Goal: Information Seeking & Learning: Learn about a topic

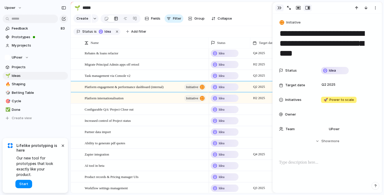
click at [275, 8] on button "button" at bounding box center [279, 7] width 8 height 7
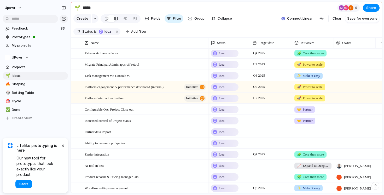
scroll to position [181, 0]
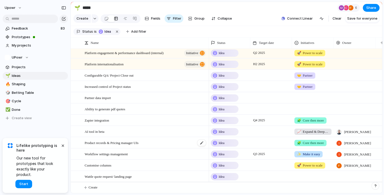
click at [155, 140] on div "Product records & Pricing manager UIs" at bounding box center [146, 142] width 122 height 11
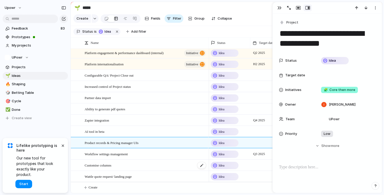
click at [117, 162] on div "Customise columns" at bounding box center [146, 165] width 122 height 11
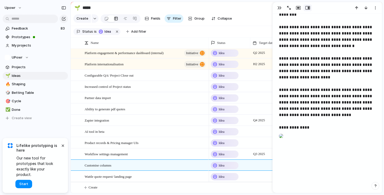
scroll to position [170, 0]
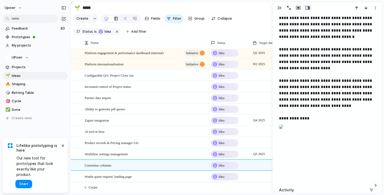
click at [283, 132] on div at bounding box center [281, 126] width 4 height 10
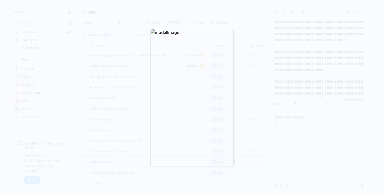
click at [308, 76] on div at bounding box center [192, 97] width 384 height 195
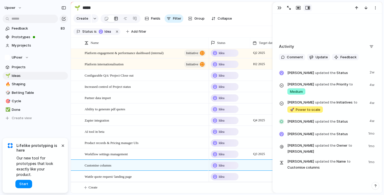
scroll to position [327, 0]
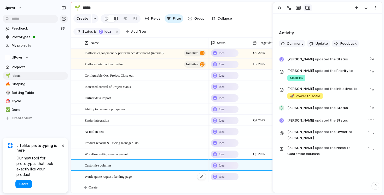
click at [132, 175] on span "Wattle quote request/ landing page" at bounding box center [108, 176] width 47 height 6
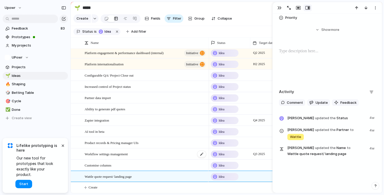
click at [113, 153] on span "Workflow settings management" at bounding box center [106, 154] width 43 height 6
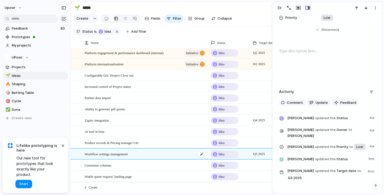
scroll to position [138, 0]
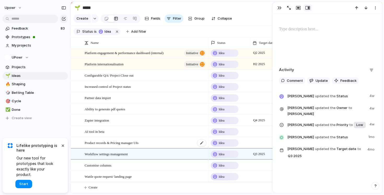
click at [120, 147] on div "Product records & Pricing manager UIs" at bounding box center [146, 142] width 122 height 11
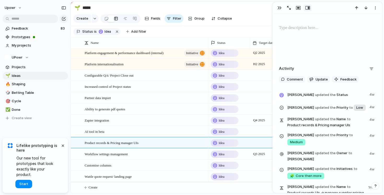
scroll to position [180, 0]
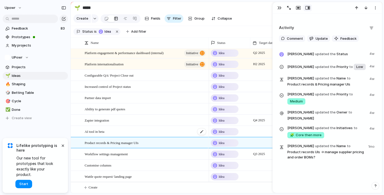
click at [126, 129] on div "AI tool in beta" at bounding box center [146, 131] width 122 height 11
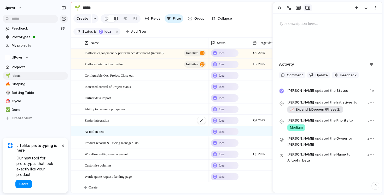
click at [127, 119] on div "Zapier integration" at bounding box center [146, 120] width 122 height 11
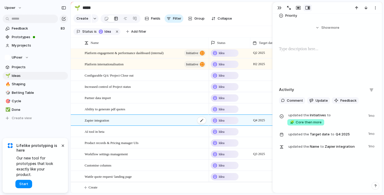
scroll to position [103, 0]
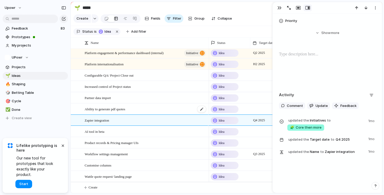
click at [125, 108] on span "Ability to generate pdf quotes" at bounding box center [105, 109] width 40 height 6
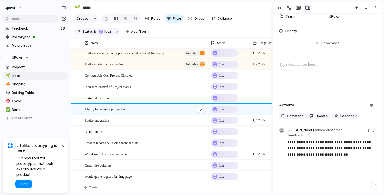
scroll to position [108, 0]
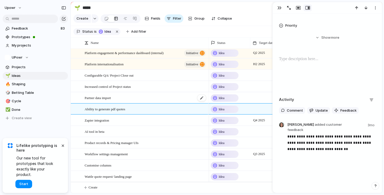
click at [150, 96] on div "Partner data import" at bounding box center [146, 97] width 122 height 11
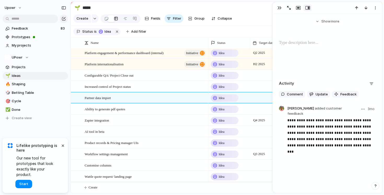
click at [280, 109] on div at bounding box center [281, 108] width 5 height 5
click at [282, 109] on div at bounding box center [281, 108] width 5 height 5
click at [131, 83] on span "Increased control of Project status" at bounding box center [108, 86] width 46 height 6
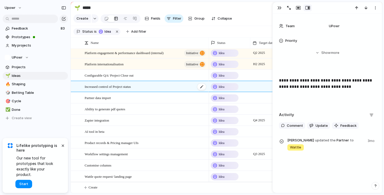
scroll to position [88, 0]
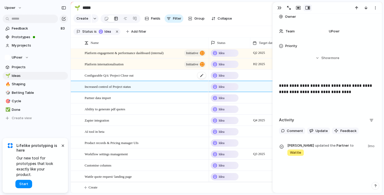
click at [133, 76] on span "Configurable QA/ Project Close out" at bounding box center [109, 75] width 49 height 6
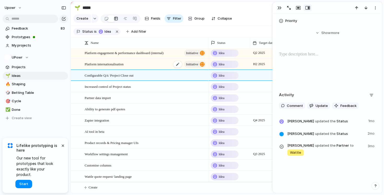
click at [150, 63] on div "Platform internationalisation initiative" at bounding box center [146, 64] width 122 height 11
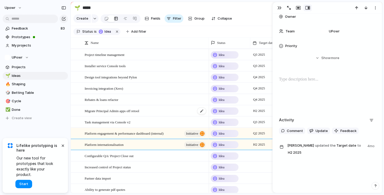
scroll to position [102, 0]
click at [150, 131] on span "Platform engagement & performance dashboard (internal)" at bounding box center [124, 132] width 79 height 6
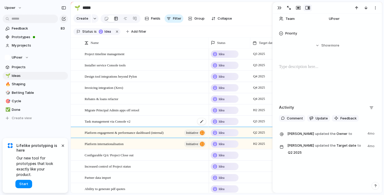
click at [143, 119] on div "Task management via Console v2" at bounding box center [146, 121] width 122 height 11
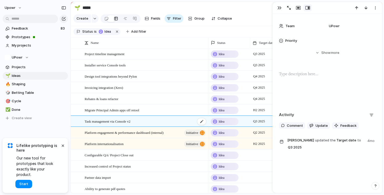
scroll to position [88, 0]
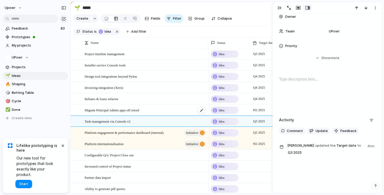
click at [137, 111] on span "Migrate Principal Admin apps off retool" at bounding box center [112, 110] width 55 height 6
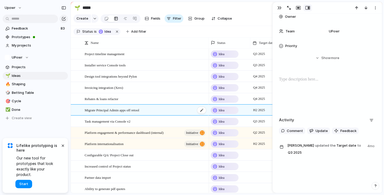
type textarea "**********"
